Goal: Browse casually: Explore the website without a specific task or goal

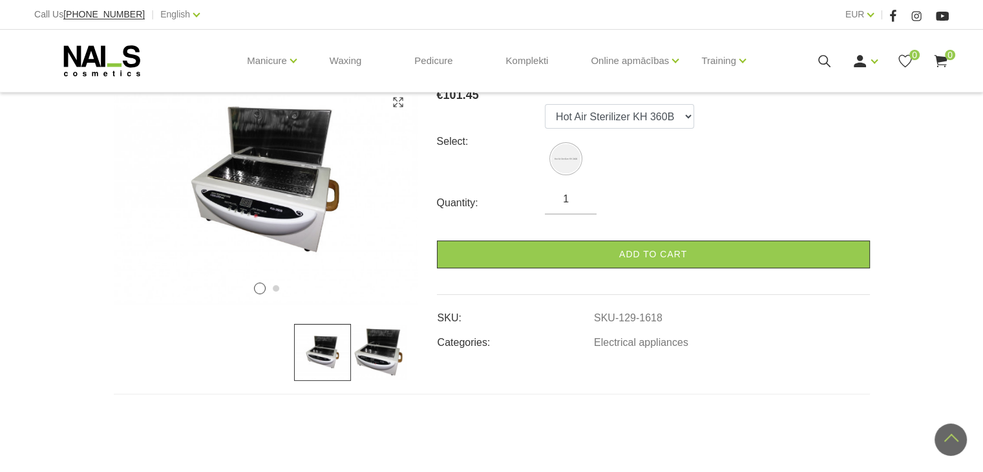
scroll to position [194, 0]
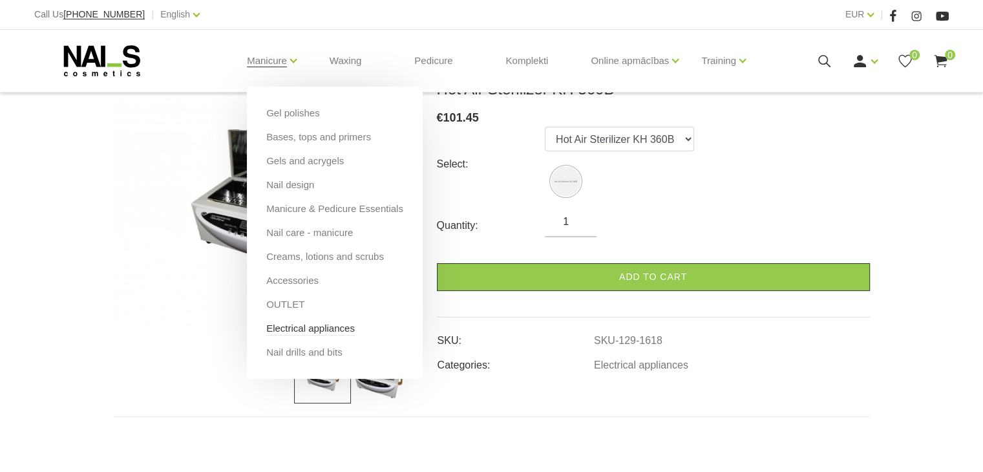
click at [282, 329] on link "Electrical appliances" at bounding box center [310, 328] width 89 height 14
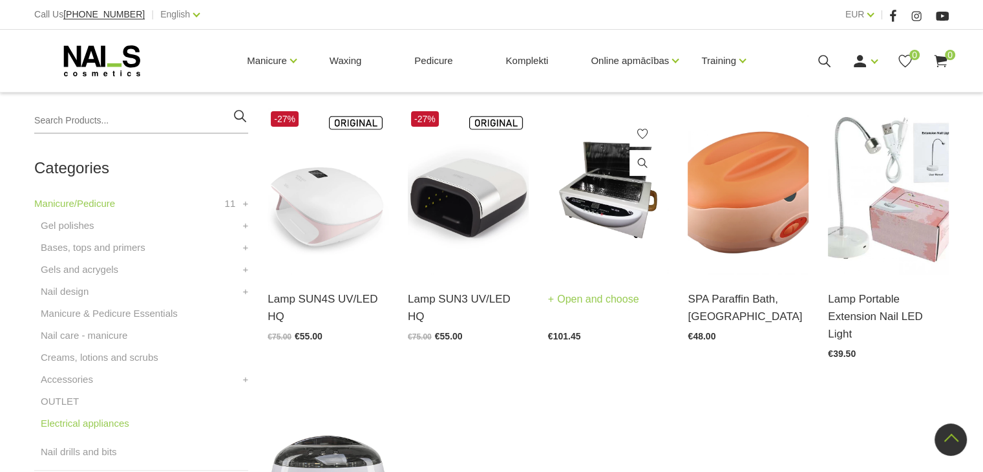
scroll to position [258, 0]
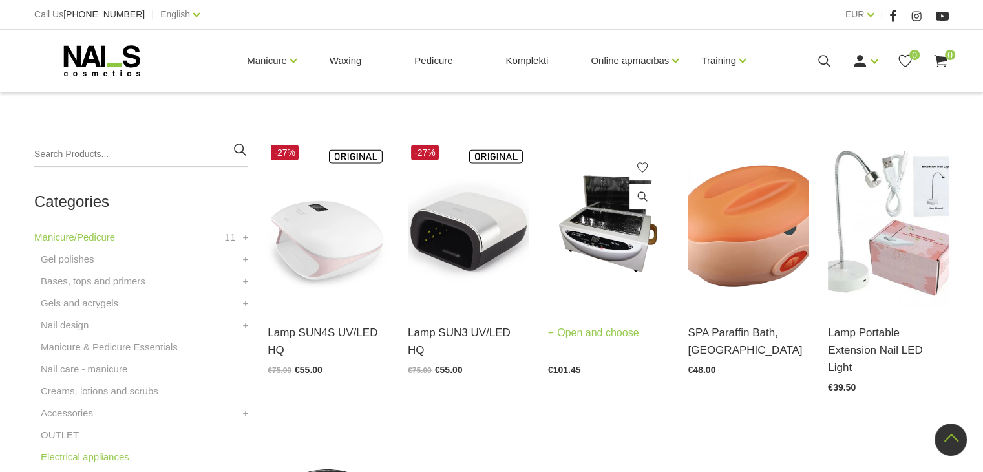
click at [607, 220] on img at bounding box center [608, 225] width 121 height 166
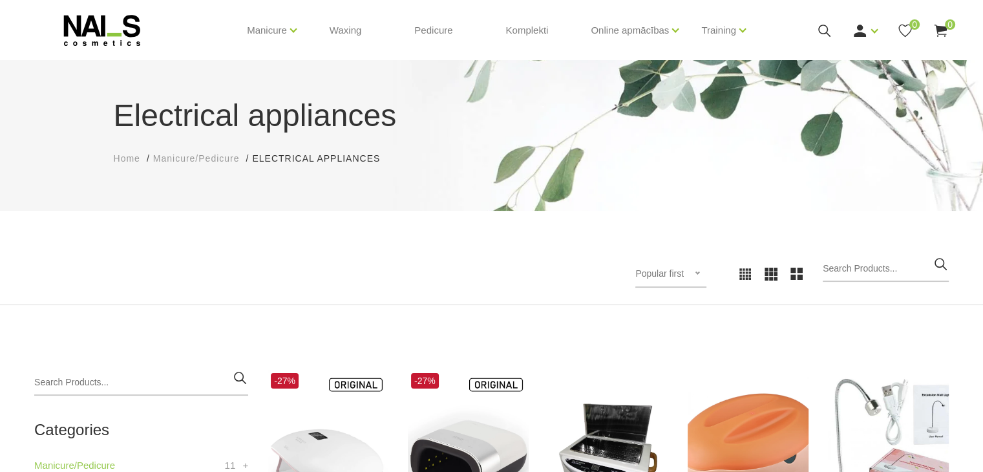
scroll to position [0, 0]
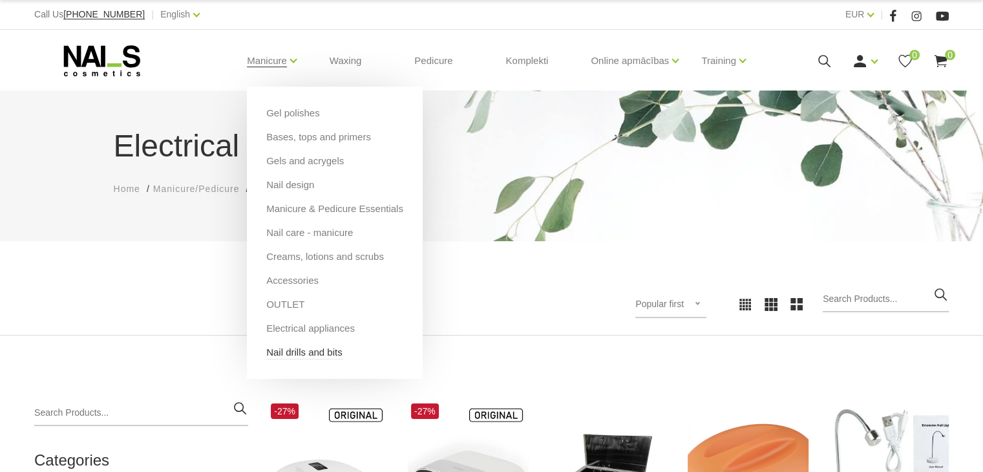
click at [309, 352] on link "Nail drills and bits" at bounding box center [304, 352] width 76 height 14
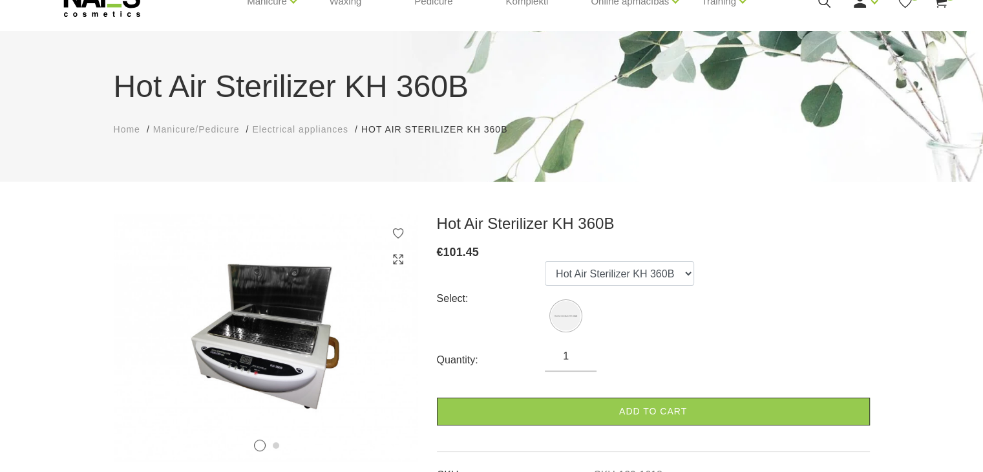
scroll to position [129, 0]
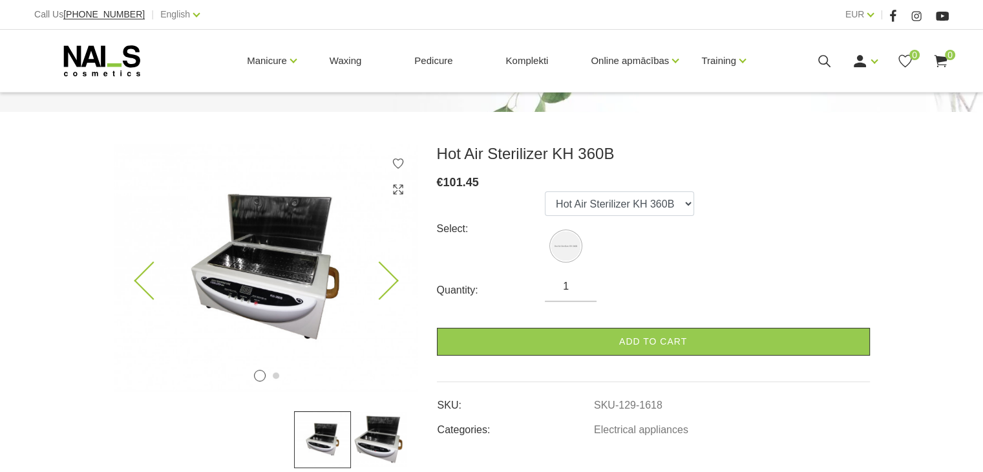
click at [291, 260] on img at bounding box center [266, 267] width 304 height 247
click at [403, 269] on img at bounding box center [266, 267] width 304 height 247
click at [381, 269] on icon at bounding box center [379, 281] width 38 height 38
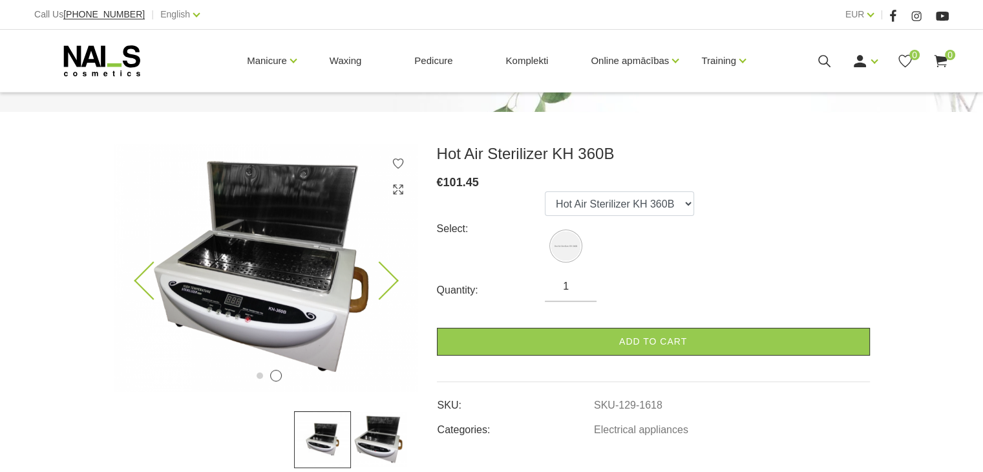
click at [383, 269] on icon at bounding box center [379, 281] width 38 height 38
click at [394, 267] on img at bounding box center [266, 267] width 304 height 247
click at [388, 280] on icon at bounding box center [379, 281] width 38 height 38
click at [383, 279] on icon at bounding box center [379, 281] width 38 height 38
click at [383, 446] on img at bounding box center [379, 439] width 57 height 57
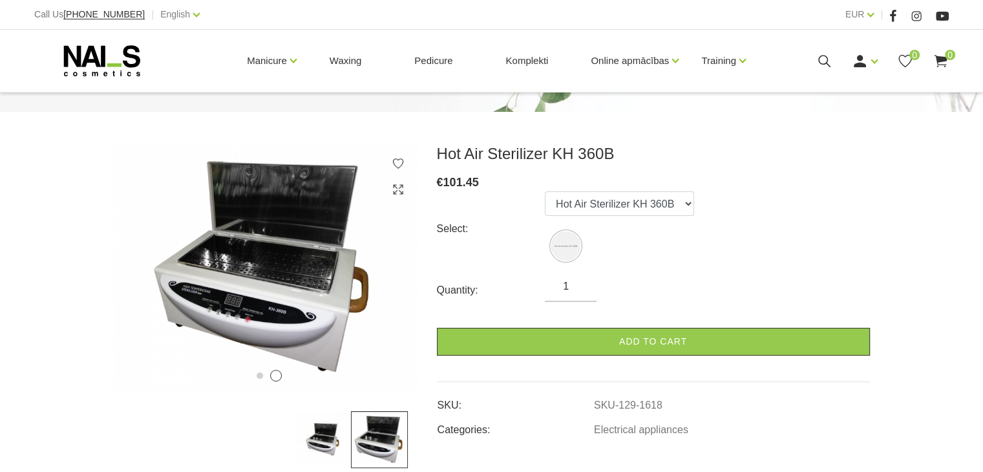
click at [311, 454] on img at bounding box center [322, 439] width 57 height 57
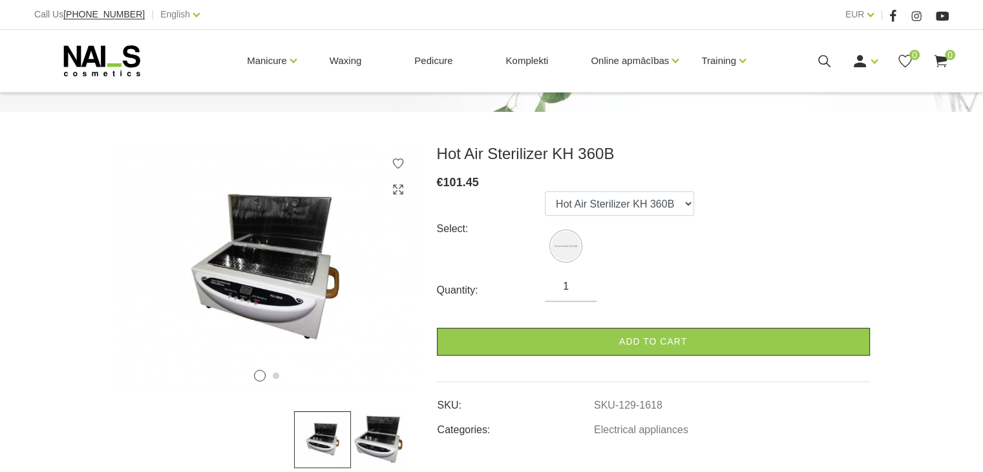
click at [382, 452] on img at bounding box center [379, 439] width 57 height 57
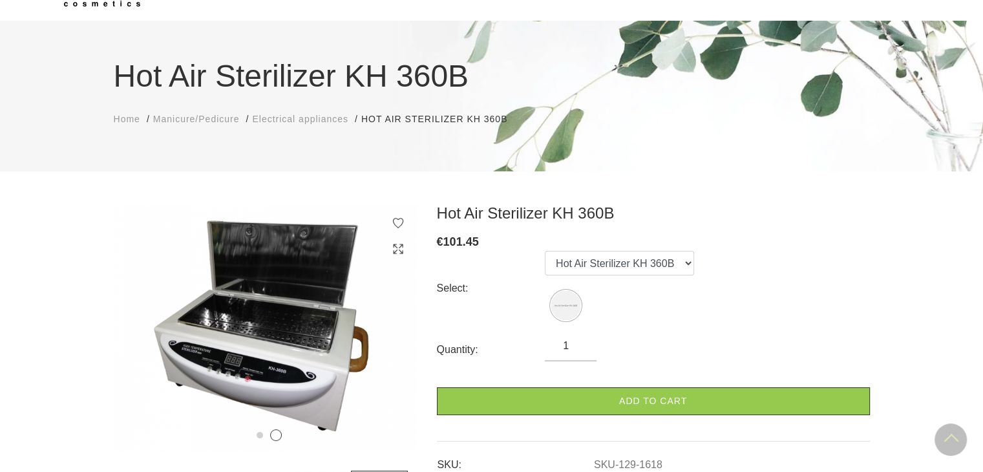
scroll to position [65, 0]
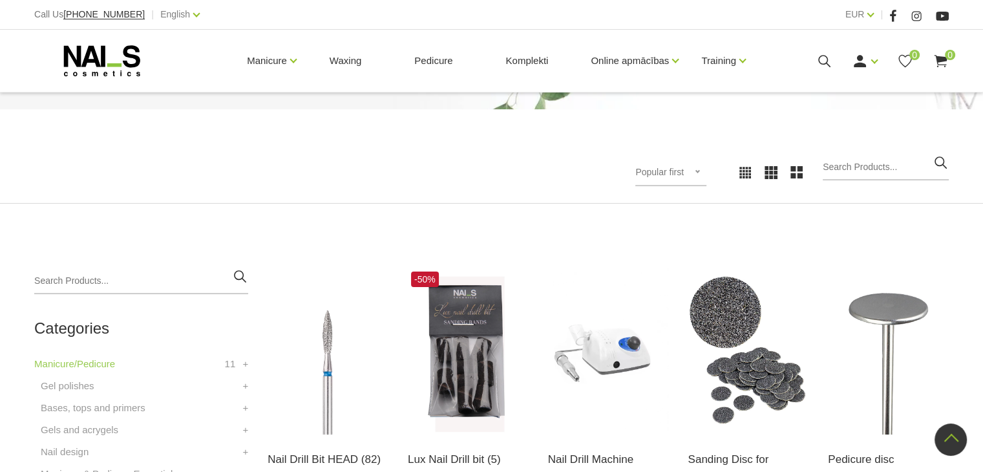
scroll to position [129, 0]
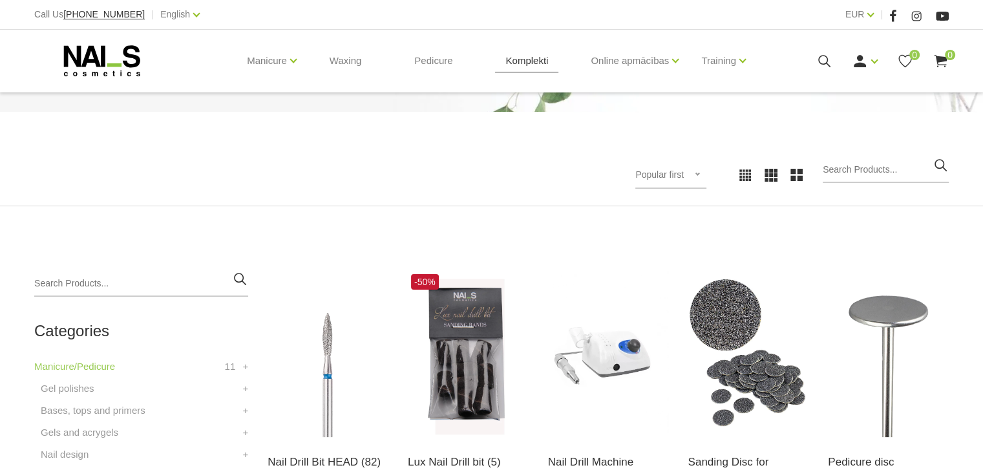
click at [517, 65] on link "Komplekti" at bounding box center [526, 61] width 63 height 62
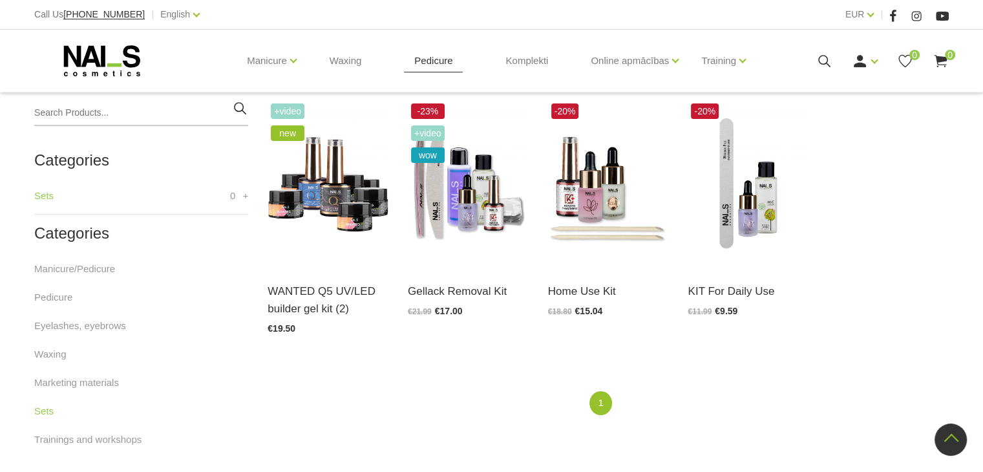
scroll to position [323, 0]
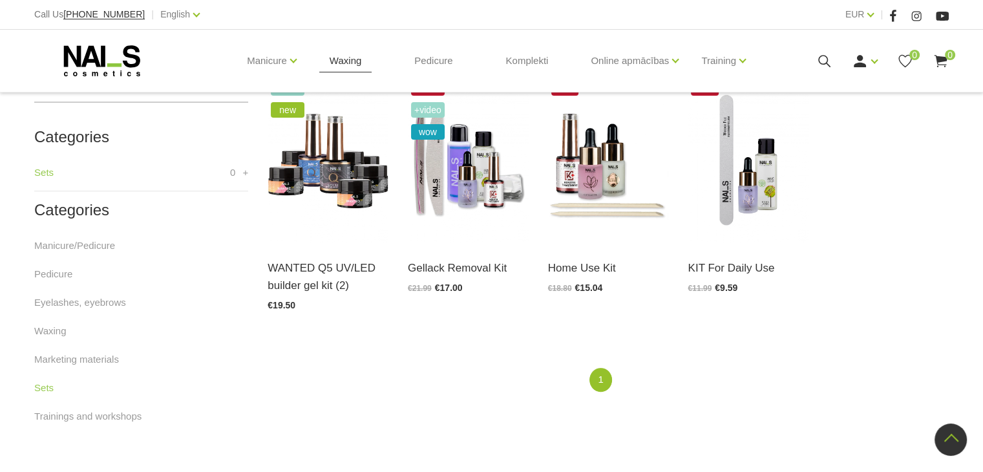
click at [346, 64] on link "Waxing" at bounding box center [345, 61] width 52 height 62
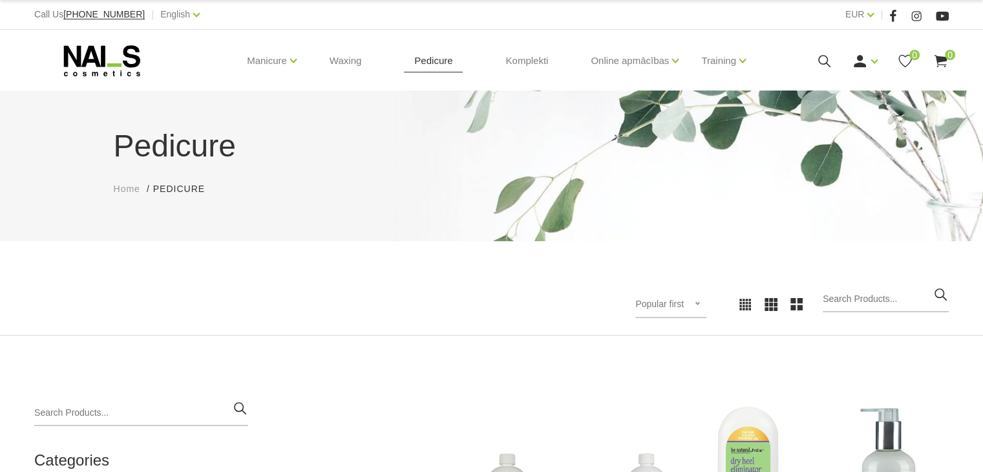
click at [429, 49] on link "Pedicure" at bounding box center [433, 61] width 59 height 62
click at [434, 70] on link "Pedicure" at bounding box center [433, 61] width 59 height 62
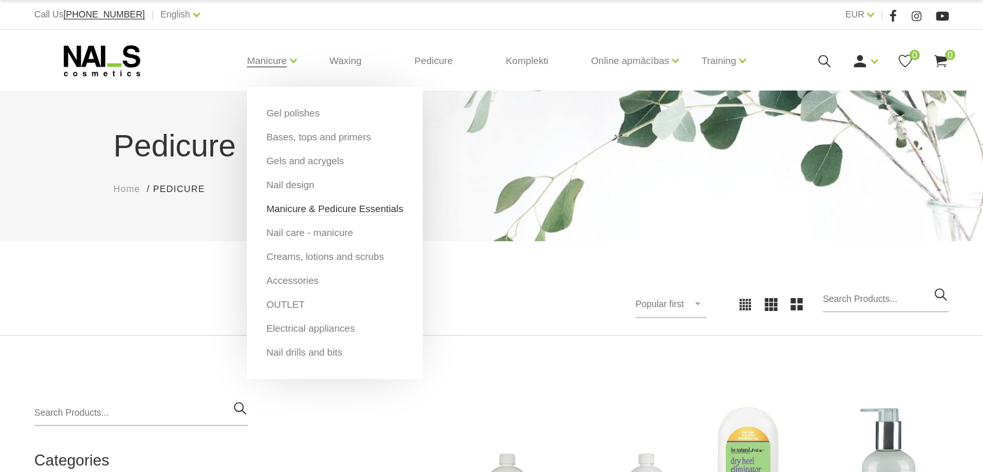
click at [271, 209] on link "Manicure & Pedicure Essentials" at bounding box center [334, 209] width 137 height 14
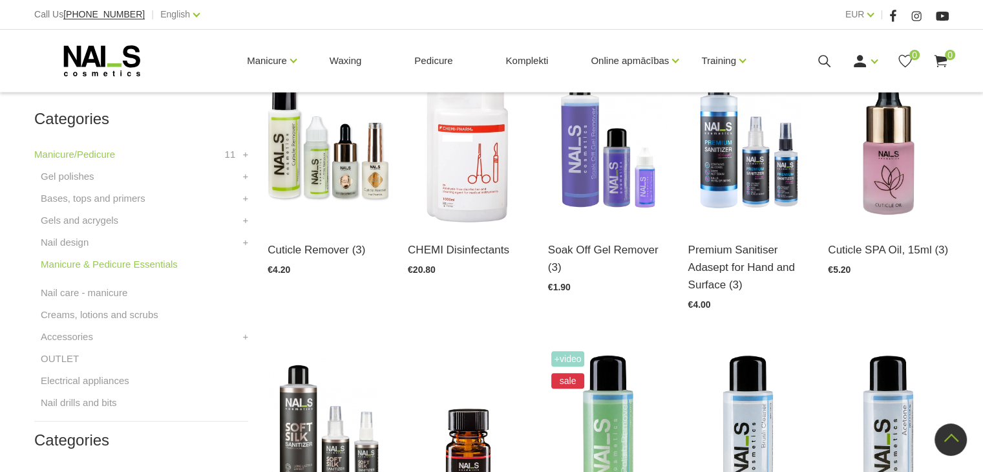
scroll to position [323, 0]
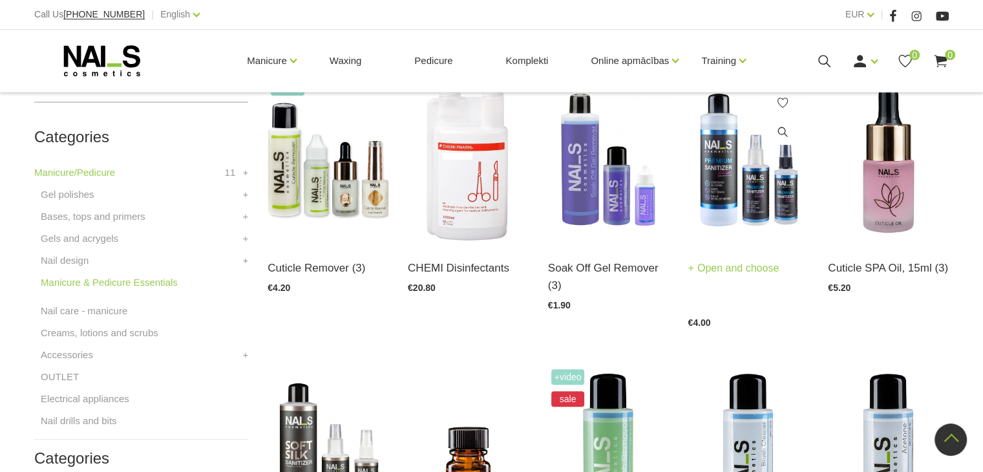
click at [773, 208] on img at bounding box center [747, 160] width 121 height 166
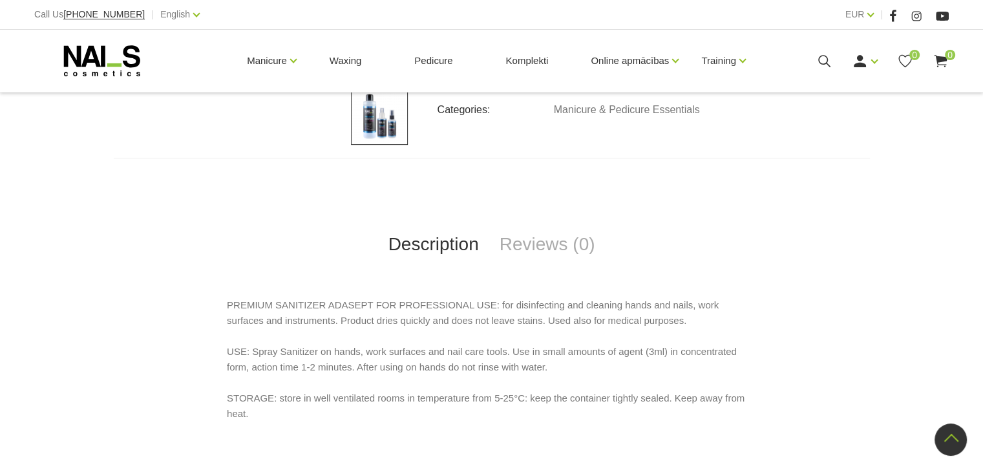
scroll to position [517, 0]
